Goal: Task Accomplishment & Management: Complete application form

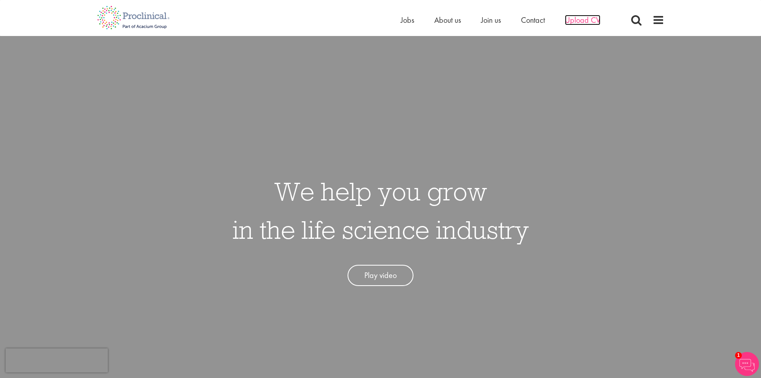
click at [585, 23] on span "Upload CV" at bounding box center [583, 20] width 36 height 10
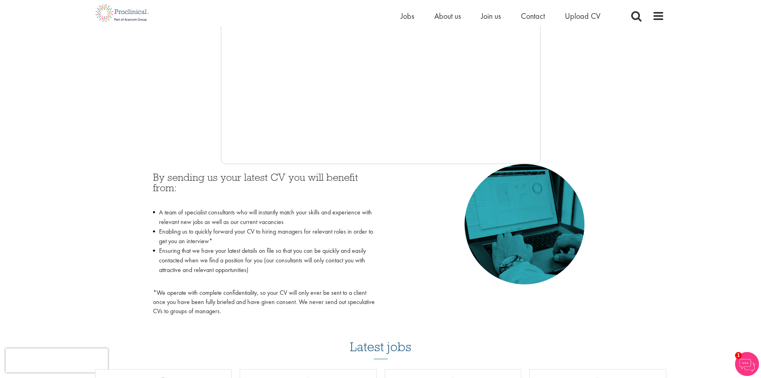
scroll to position [80, 0]
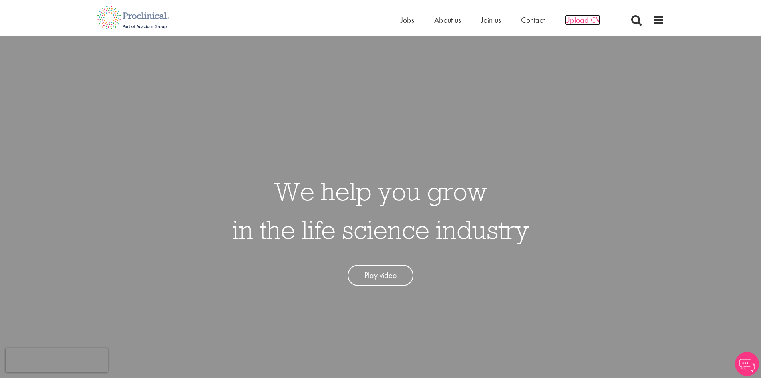
click at [579, 19] on span "Upload CV" at bounding box center [583, 20] width 36 height 10
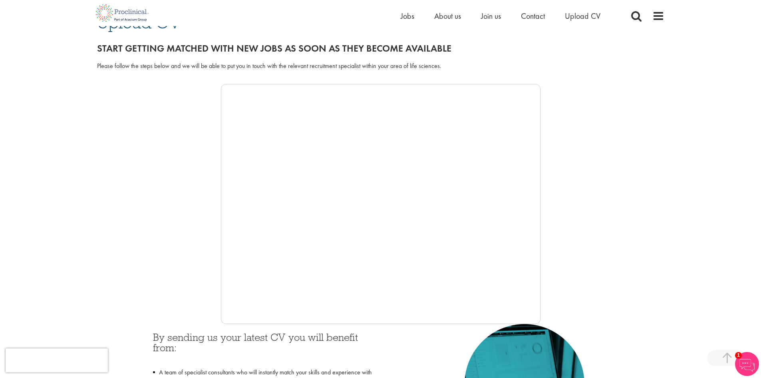
scroll to position [240, 0]
